Goal: Check status: Check status

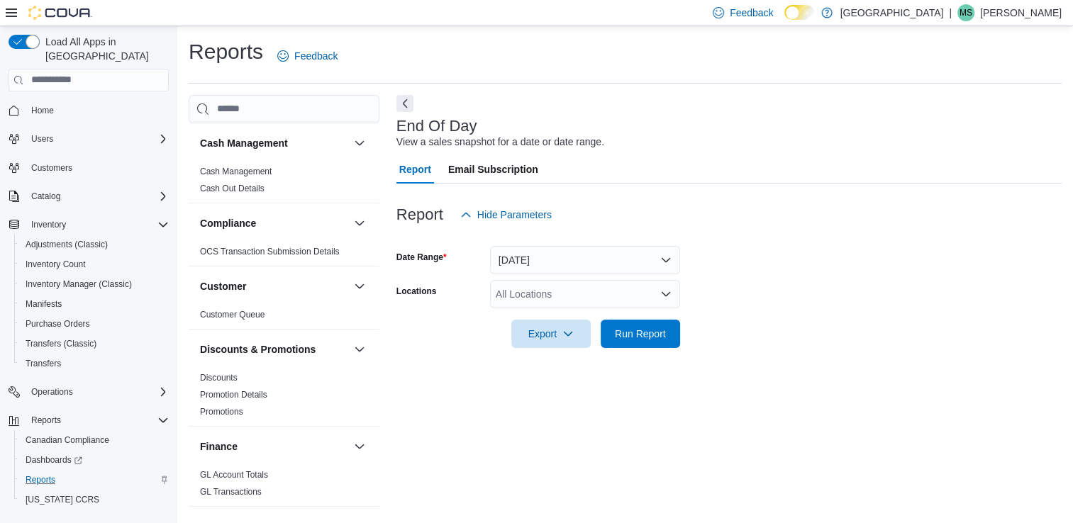
scroll to position [4, 0]
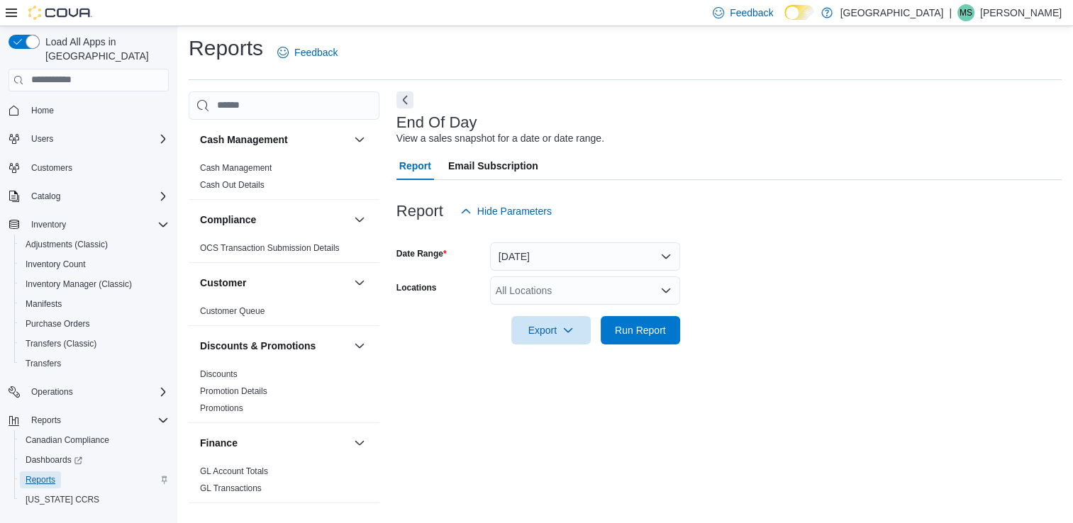
click at [51, 474] on span "Reports" at bounding box center [41, 479] width 30 height 11
click at [629, 330] on span "Run Report" at bounding box center [640, 330] width 51 height 14
